Goal: Obtain resource: Download file/media

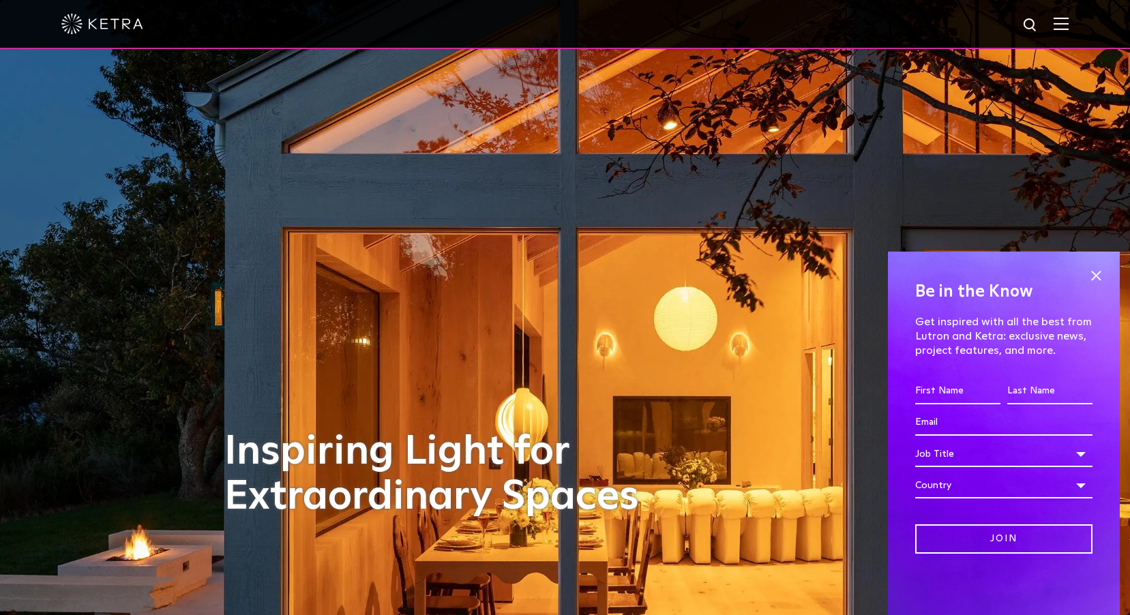
click at [1068, 23] on img at bounding box center [1060, 23] width 15 height 13
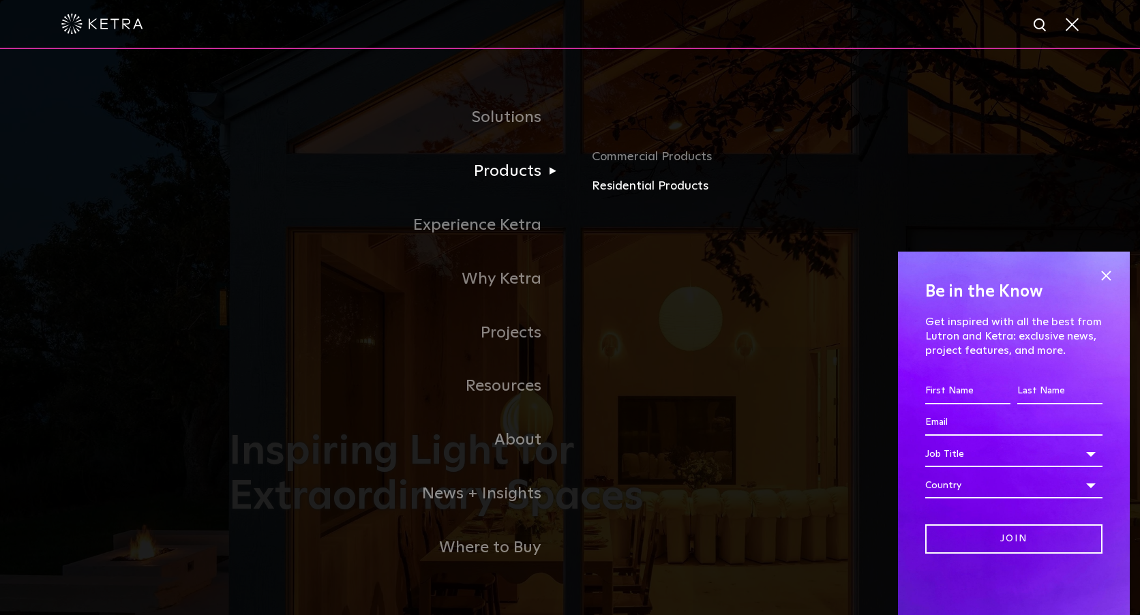
click at [613, 186] on link "Residential Products" at bounding box center [751, 187] width 319 height 20
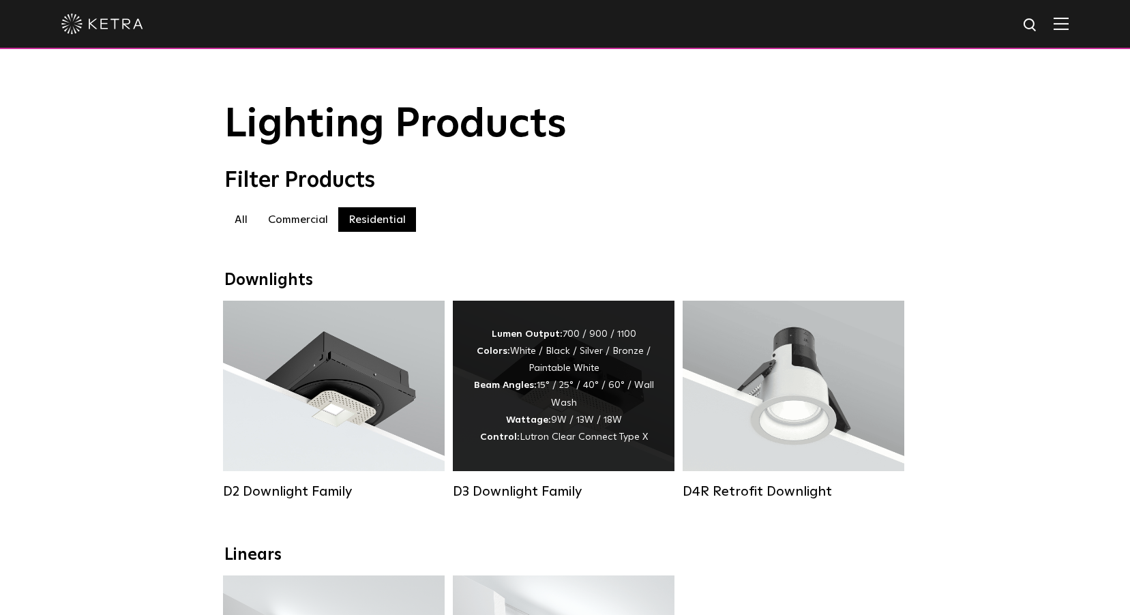
click at [525, 415] on div "Lumen Output: 700 / 900 / 1100 Colors: White / Black / Silver / Bronze / Painta…" at bounding box center [563, 386] width 181 height 120
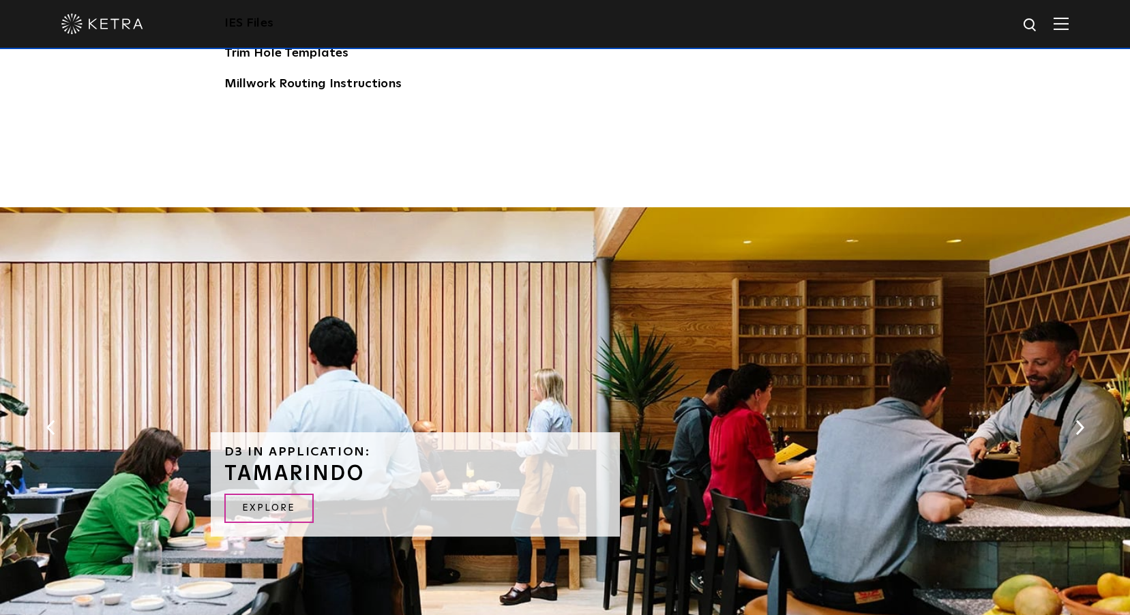
scroll to position [2113, 0]
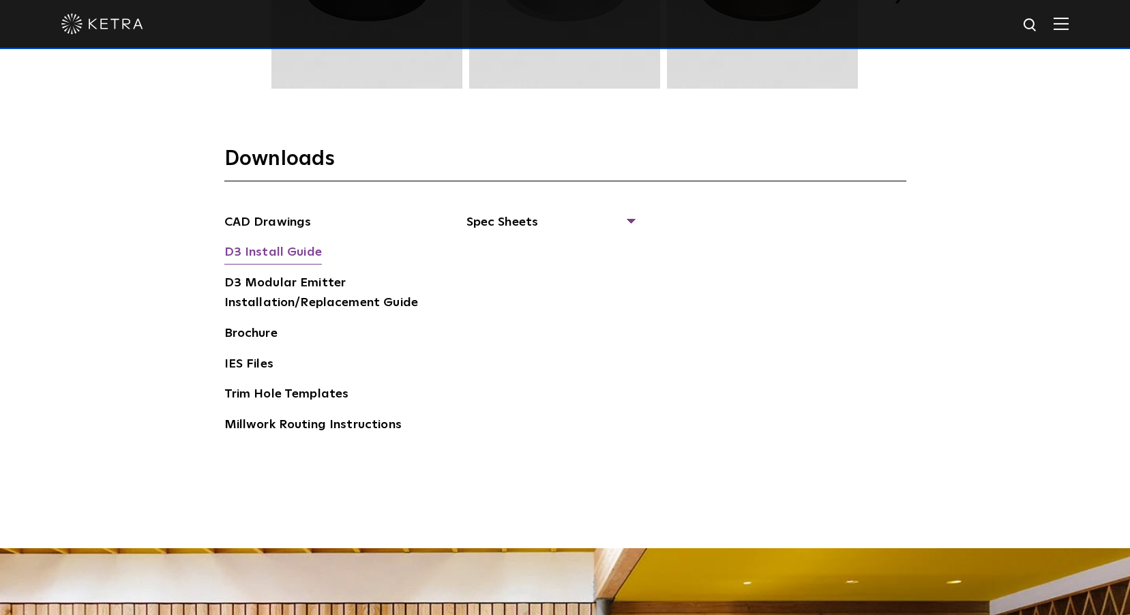
click at [310, 249] on link "D3 Install Guide" at bounding box center [272, 254] width 97 height 22
